Goal: Task Accomplishment & Management: Manage account settings

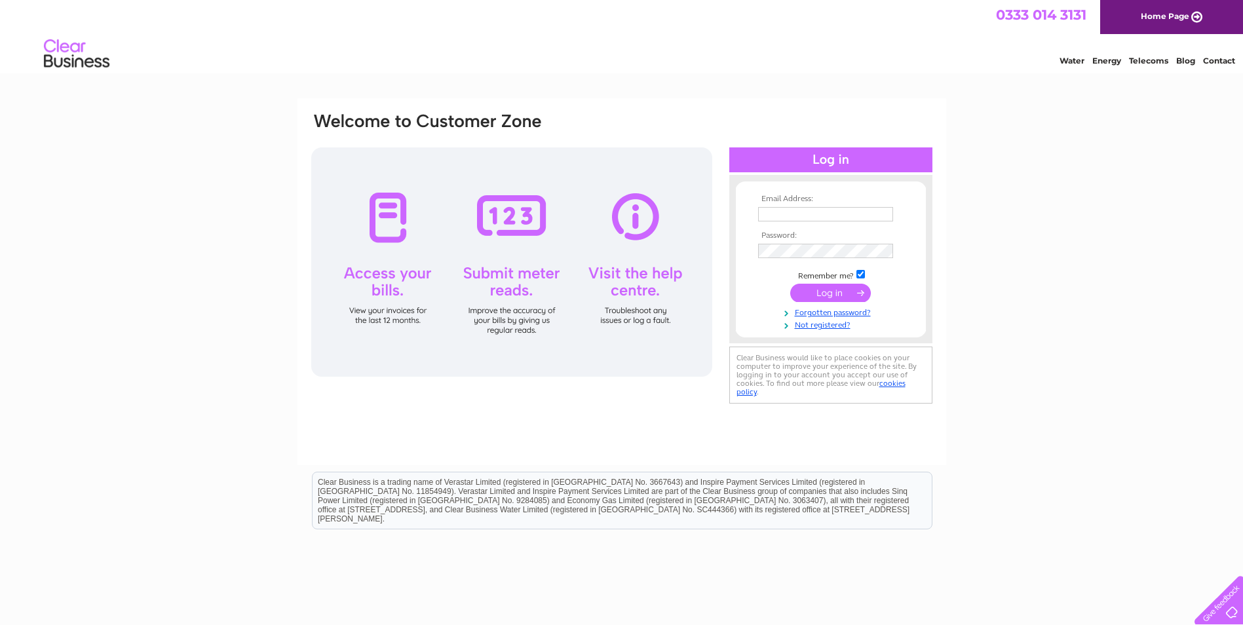
click at [509, 214] on input "text" at bounding box center [825, 214] width 135 height 14
paste input "david.kitchen@belltruckandvan.co.uk"
type input "david.kitchen@belltruckandvan.co.uk"
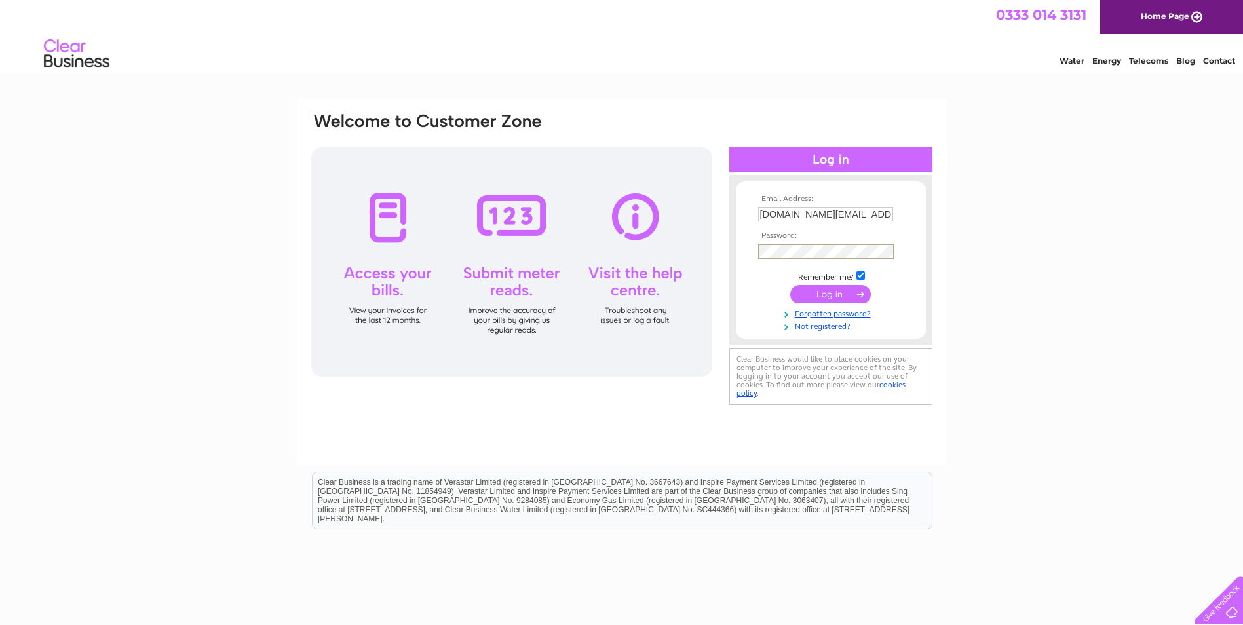
click at [509, 290] on input "submit" at bounding box center [830, 294] width 81 height 18
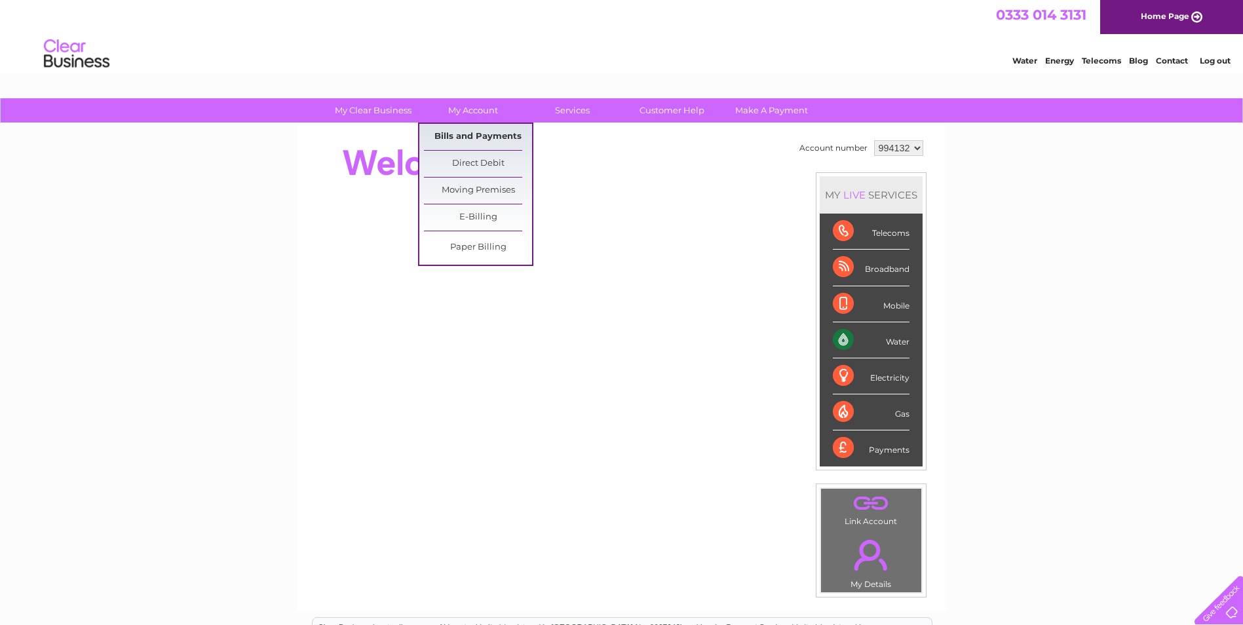
click at [469, 130] on link "Bills and Payments" at bounding box center [478, 137] width 108 height 26
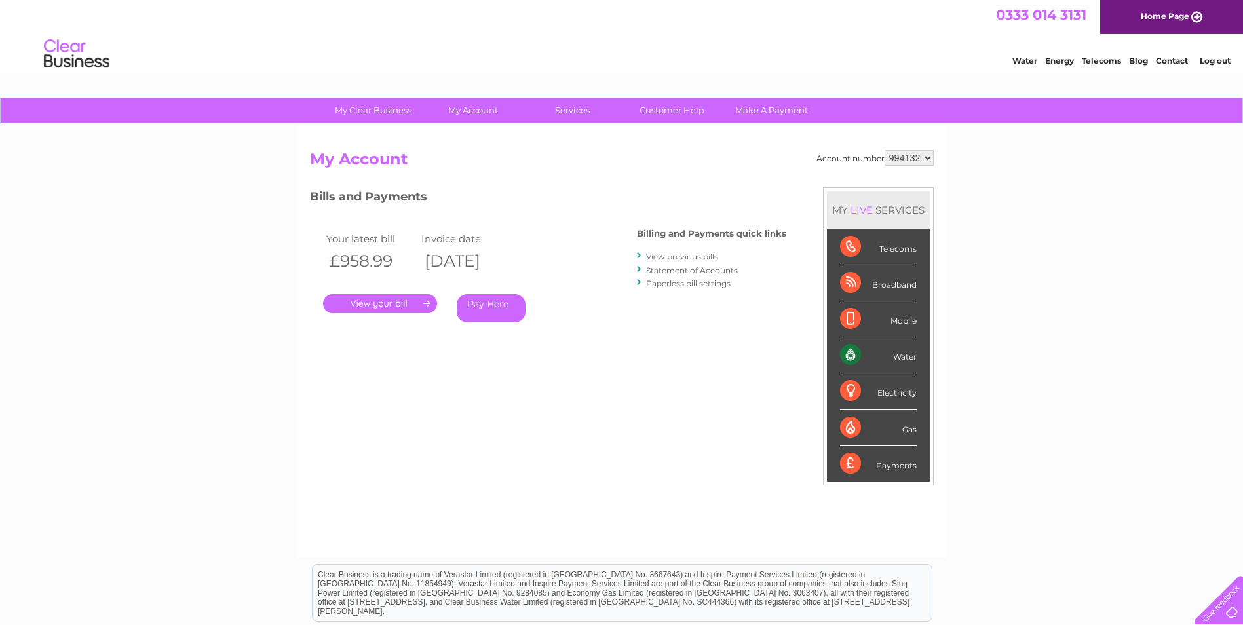
click at [395, 305] on link "." at bounding box center [380, 303] width 114 height 19
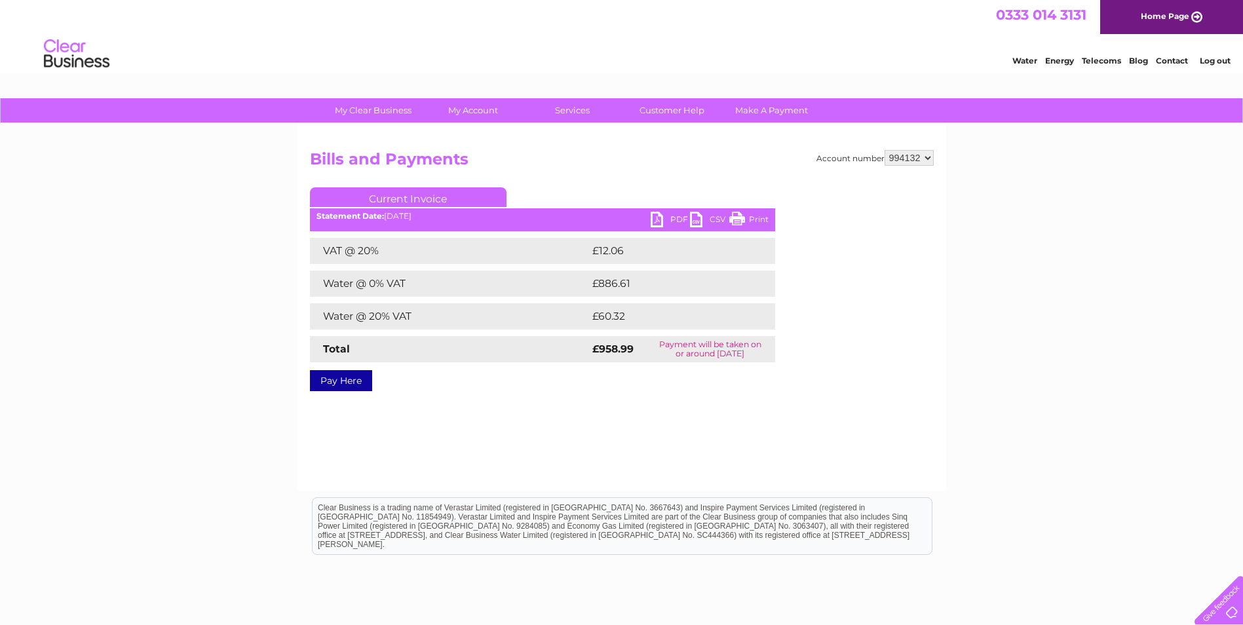
click at [672, 217] on link "PDF" at bounding box center [670, 221] width 39 height 19
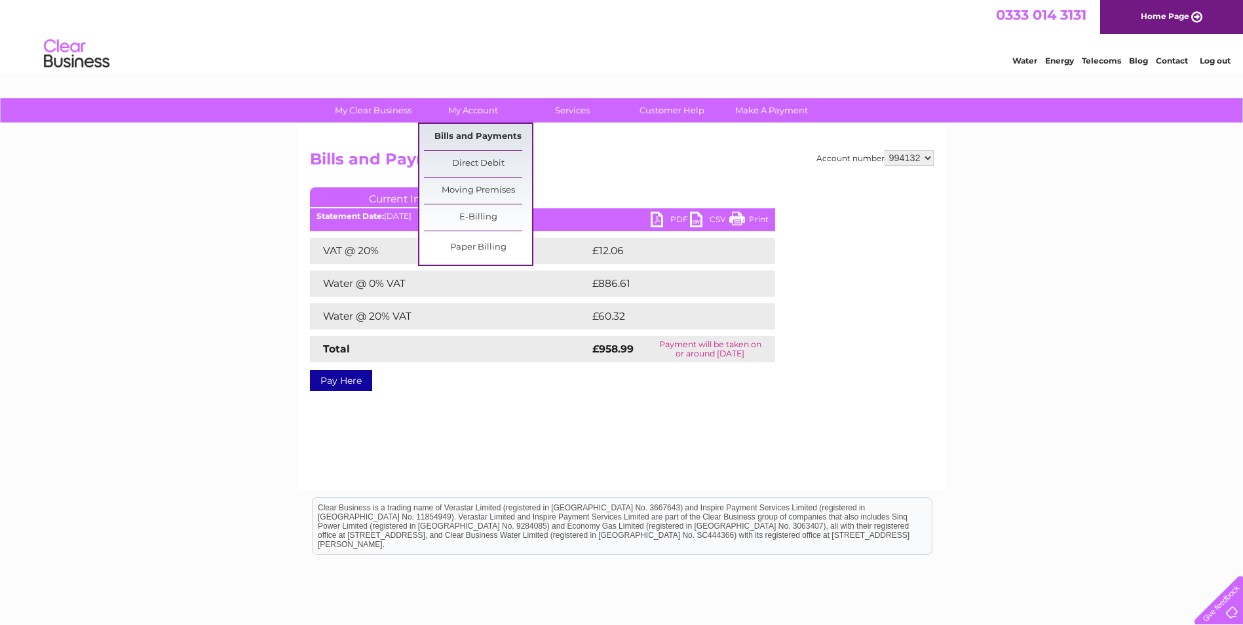
click at [484, 130] on link "Bills and Payments" at bounding box center [478, 137] width 108 height 26
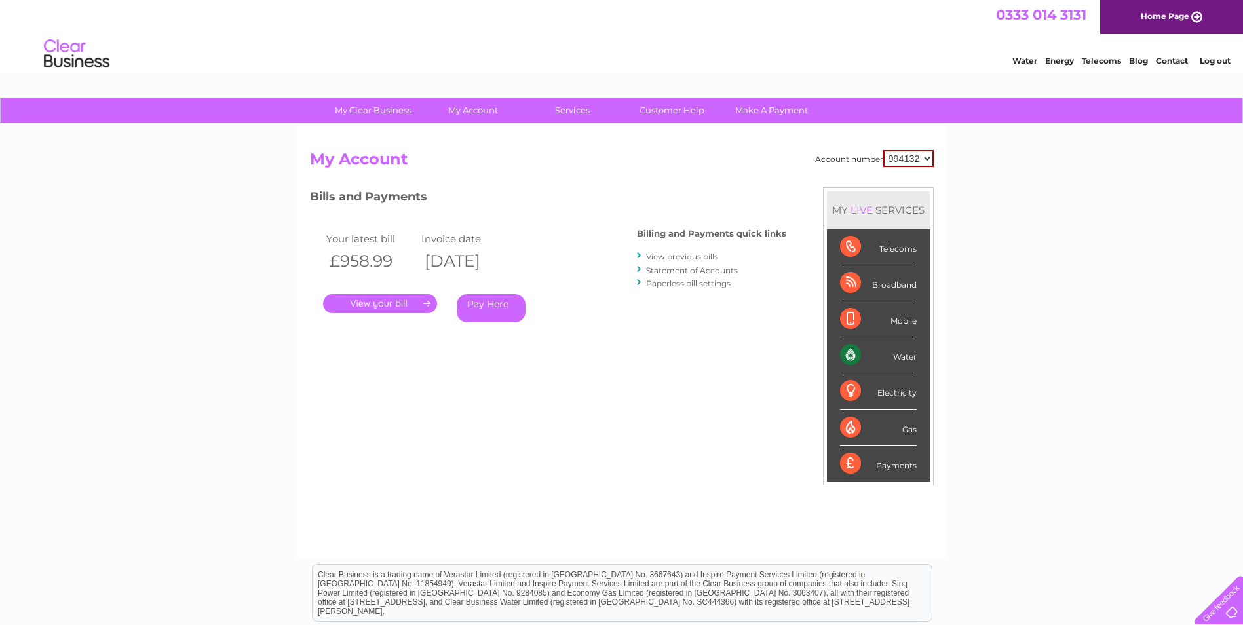
click at [923, 159] on select "994132" at bounding box center [909, 158] width 50 height 17
click at [690, 258] on link "View previous bills" at bounding box center [682, 257] width 72 height 10
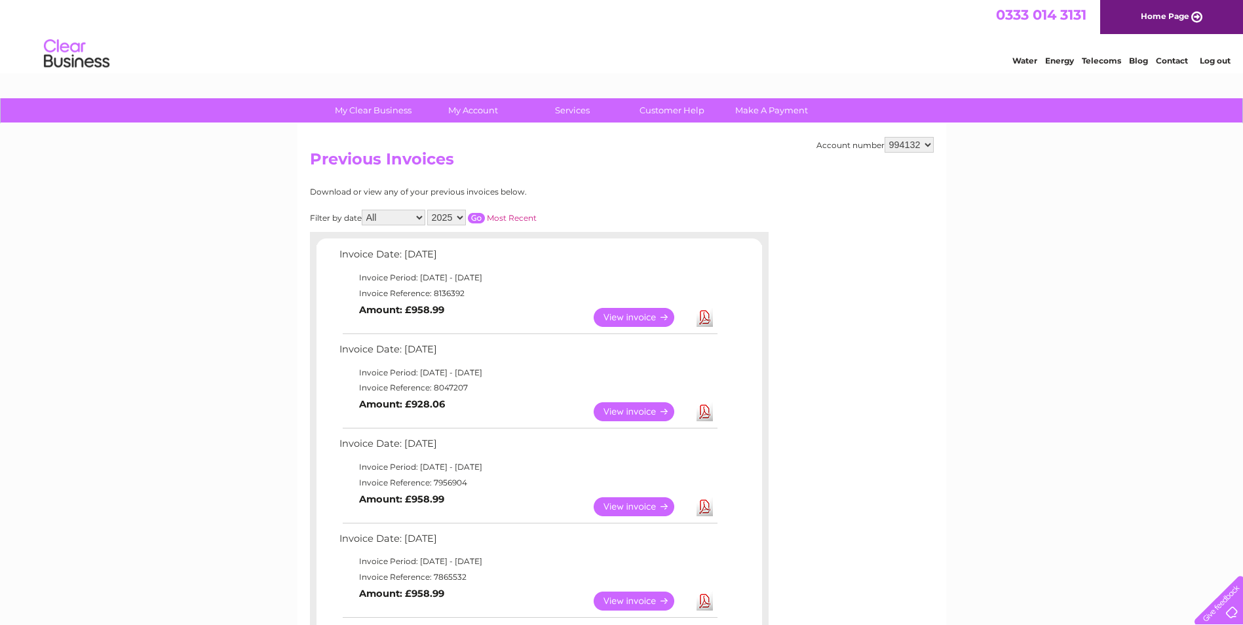
click at [1215, 56] on li "Log out" at bounding box center [1215, 60] width 39 height 16
click at [1216, 59] on link "Log out" at bounding box center [1215, 61] width 31 height 10
